Goal: Check status: Check status

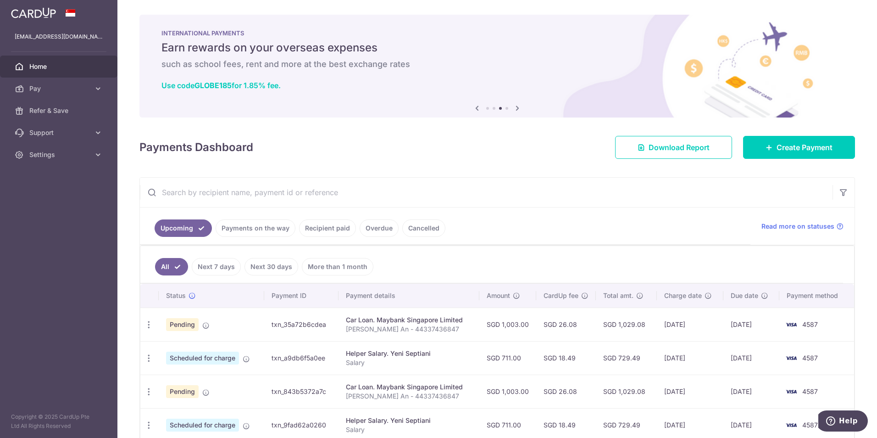
click at [323, 225] on link "Recipient paid" at bounding box center [327, 227] width 57 height 17
click at [266, 225] on link "Payments on the way" at bounding box center [243, 227] width 80 height 17
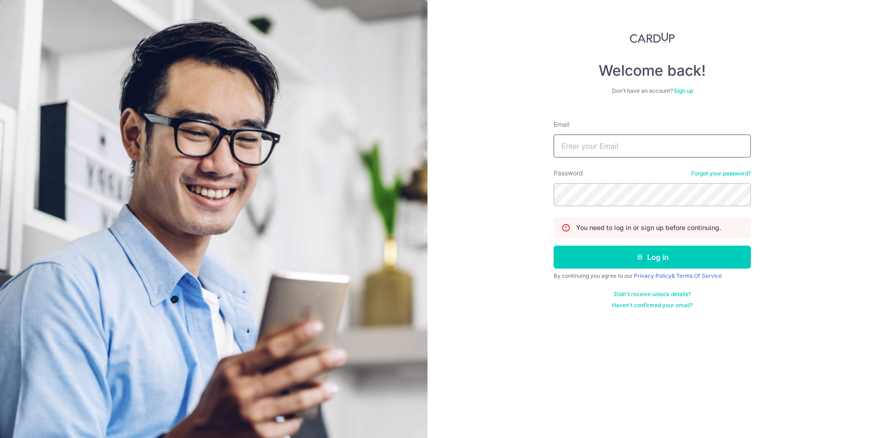
click at [574, 139] on input "Email" at bounding box center [652, 145] width 197 height 23
type input "[EMAIL_ADDRESS][DOMAIN_NAME]"
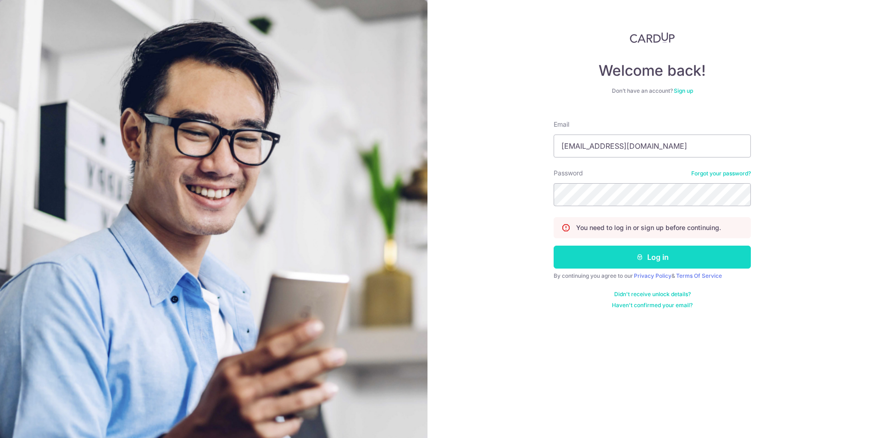
click at [669, 255] on button "Log in" at bounding box center [652, 256] width 197 height 23
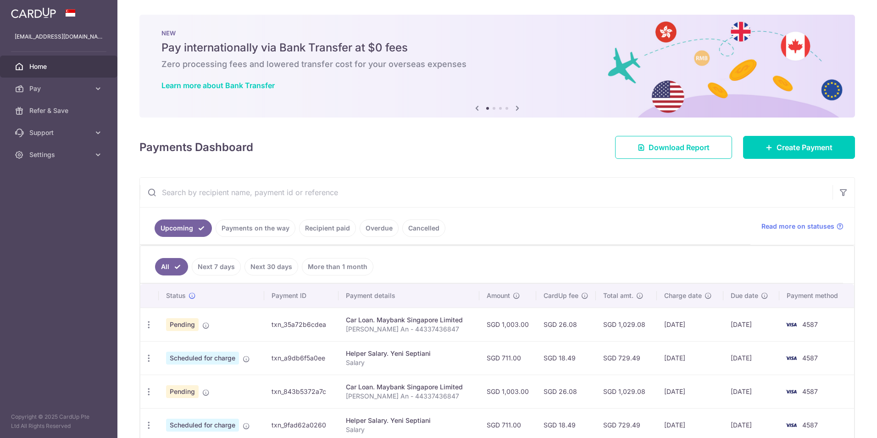
click at [324, 224] on link "Recipient paid" at bounding box center [327, 227] width 57 height 17
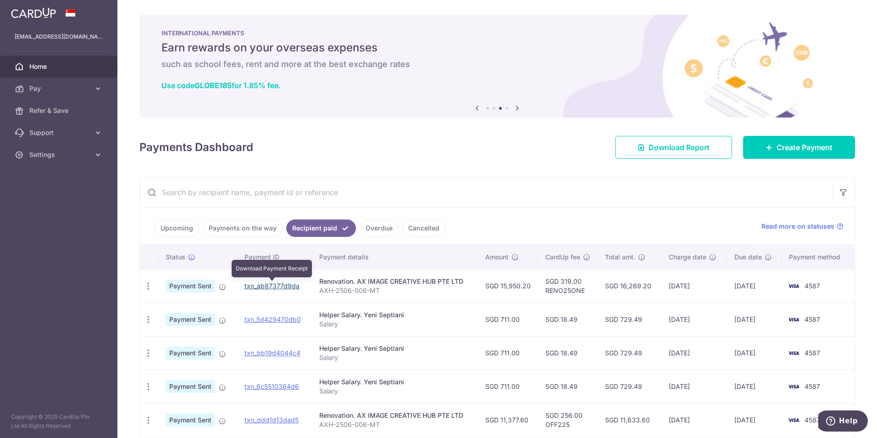
click at [288, 287] on link "txn_ab87377d9da" at bounding box center [272, 286] width 55 height 8
